Goal: Information Seeking & Learning: Learn about a topic

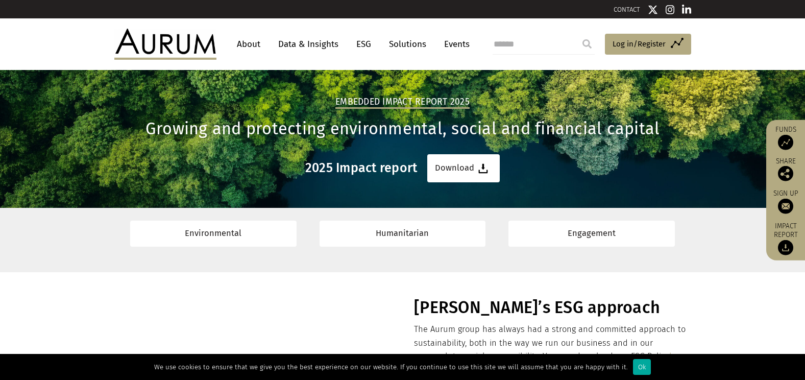
click at [259, 49] on link "About" at bounding box center [249, 44] width 34 height 19
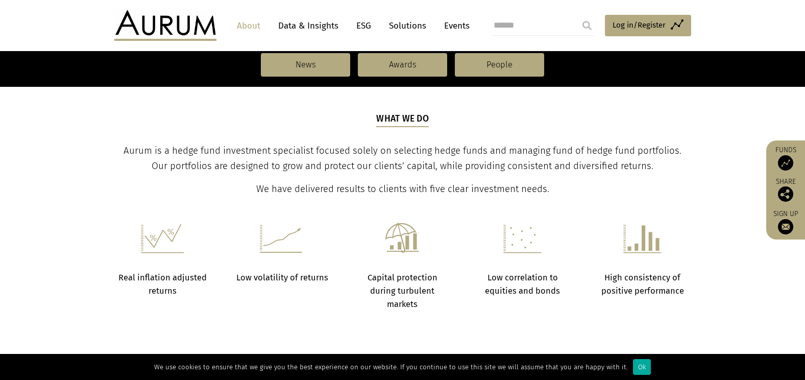
scroll to position [562, 0]
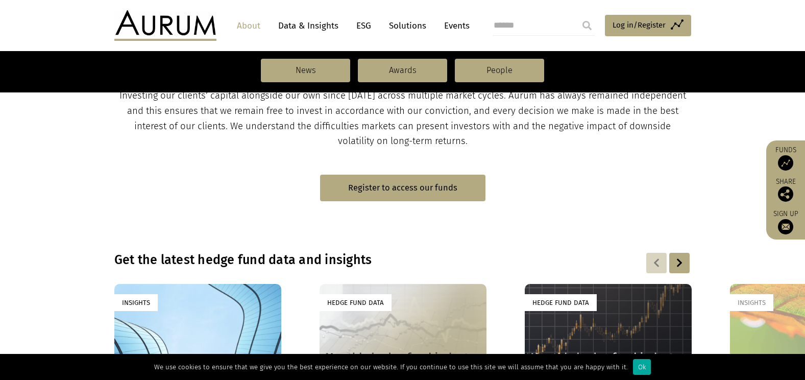
click at [359, 24] on link "ESG" at bounding box center [363, 25] width 25 height 19
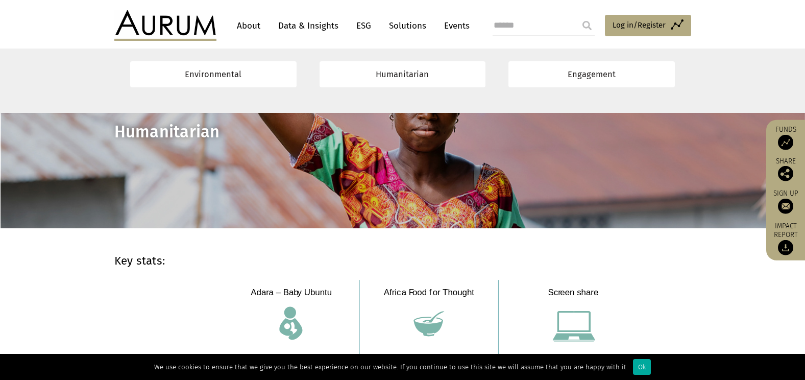
scroll to position [2757, 0]
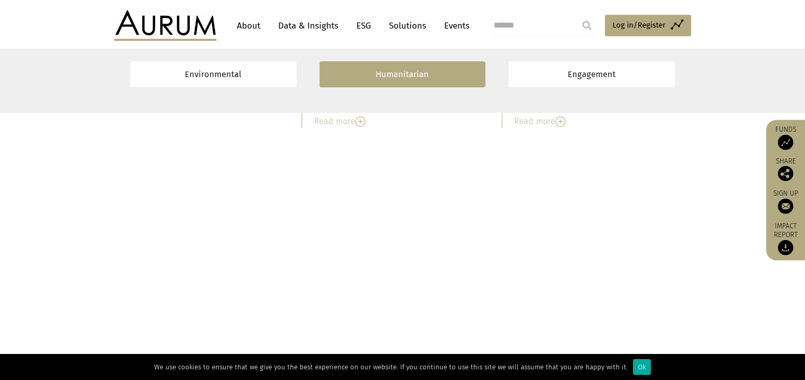
click at [379, 76] on link "Humanitarian" at bounding box center [403, 74] width 166 height 26
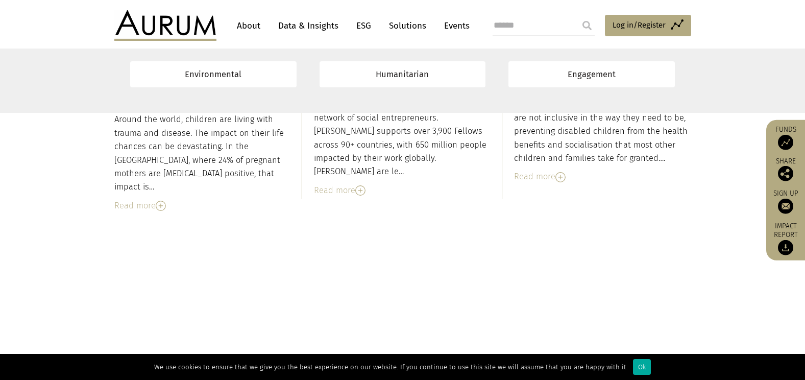
scroll to position [3749, 0]
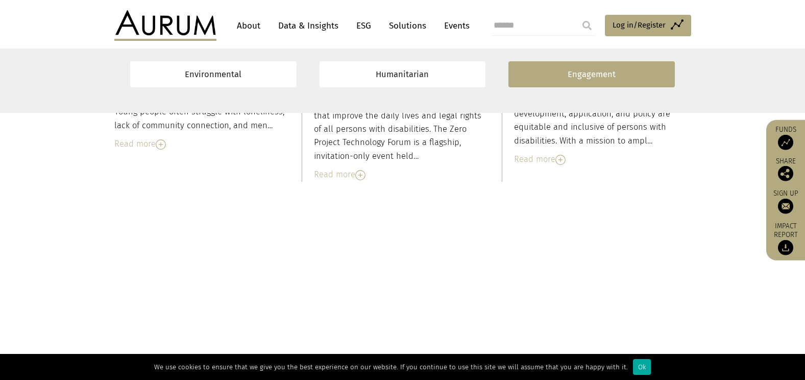
click at [615, 78] on link "Engagement" at bounding box center [592, 74] width 166 height 26
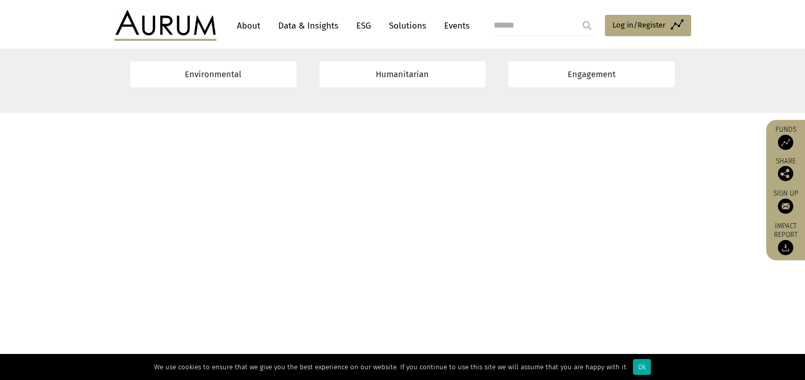
scroll to position [6772, 0]
click at [638, 364] on div "Ok" at bounding box center [642, 367] width 18 height 16
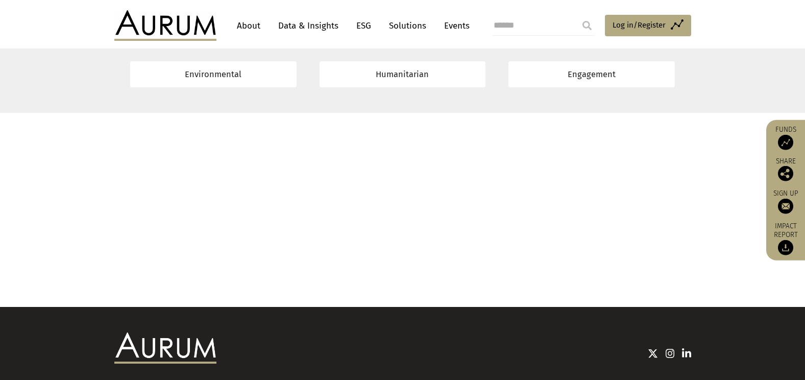
scroll to position [8193, 0]
